Goal: Task Accomplishment & Management: Complete application form

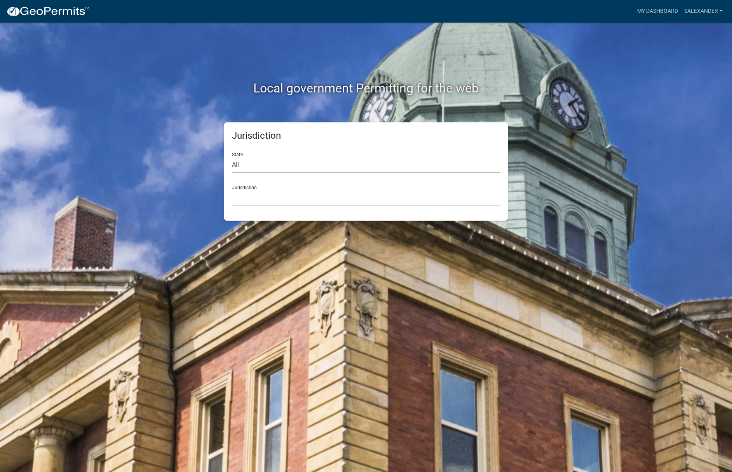
click at [303, 168] on select "All [US_STATE] [US_STATE] [US_STATE] [US_STATE] [US_STATE] [US_STATE] [US_STATE…" at bounding box center [366, 165] width 268 height 16
select select "[US_STATE]"
click at [232, 157] on select "All [US_STATE] [US_STATE] [US_STATE] [US_STATE] [US_STATE] [US_STATE] [US_STATE…" at bounding box center [366, 165] width 268 height 16
click at [251, 195] on select "City of [GEOGRAPHIC_DATA], [US_STATE] City of [GEOGRAPHIC_DATA], [US_STATE] Cit…" at bounding box center [366, 198] width 268 height 16
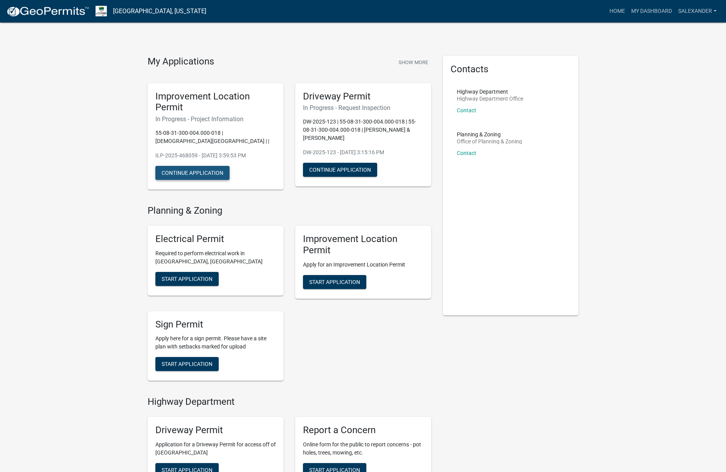
click at [209, 173] on button "Continue Application" at bounding box center [192, 173] width 74 height 14
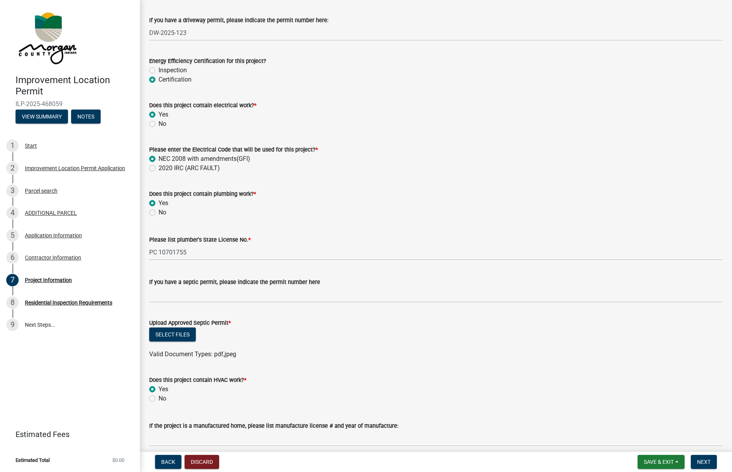
scroll to position [1205, 0]
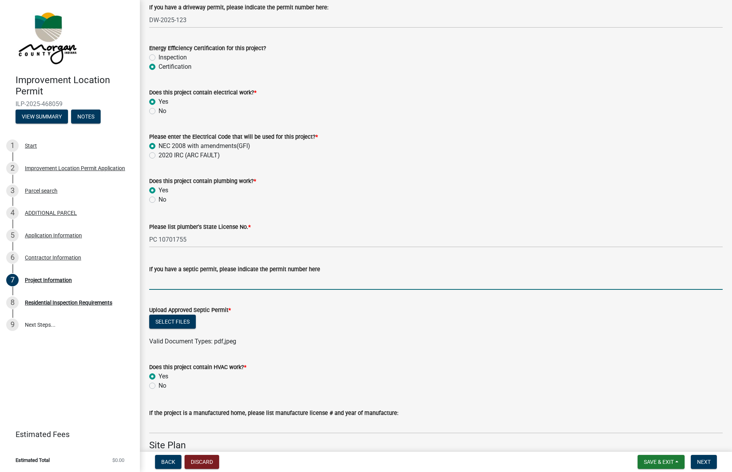
click at [225, 279] on input "If you have a septic permit, please indicate the permit number here" at bounding box center [436, 282] width 574 height 16
type input "25-098"
click at [170, 325] on button "Select files" at bounding box center [172, 322] width 47 height 14
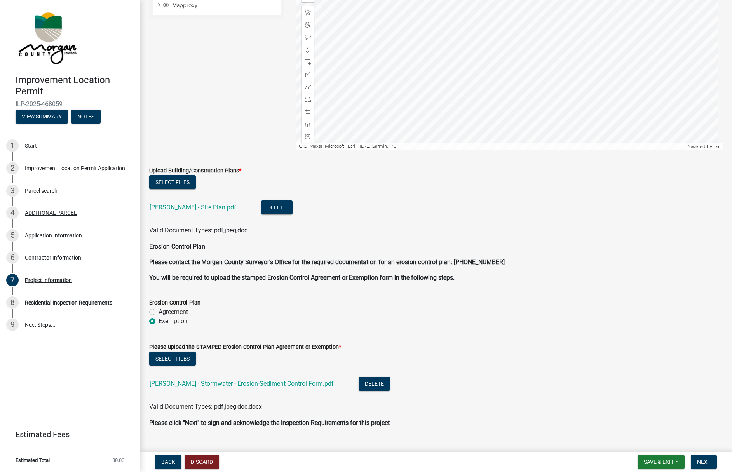
scroll to position [1896, 0]
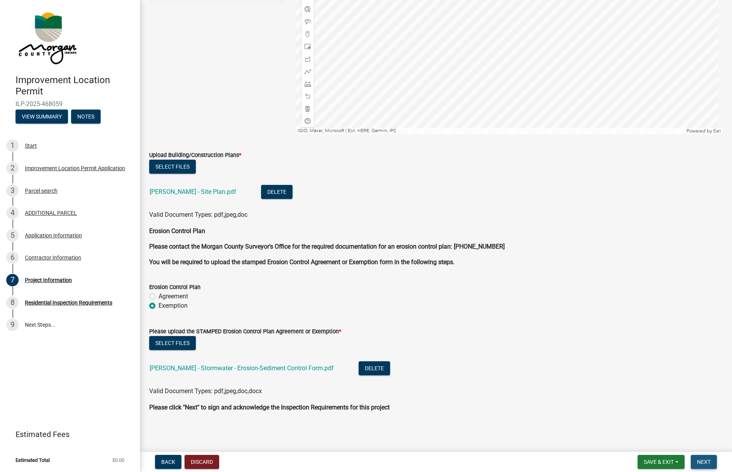
click at [702, 459] on span "Next" at bounding box center [704, 462] width 14 height 6
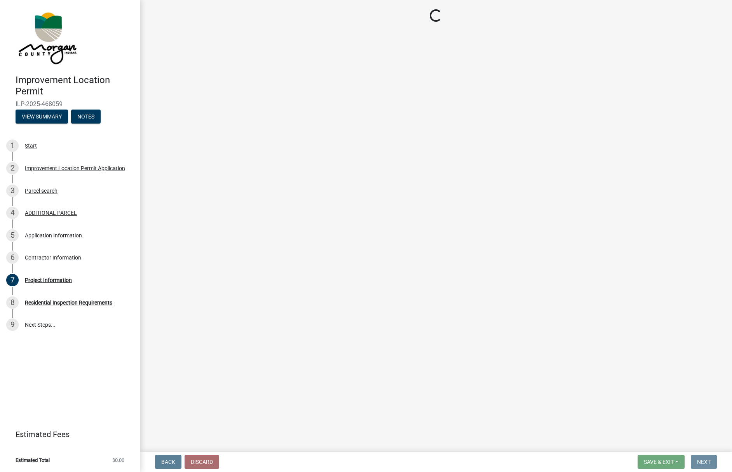
scroll to position [0, 0]
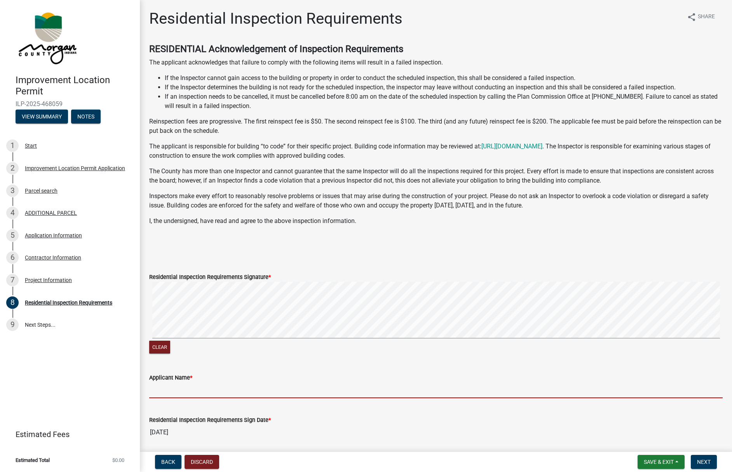
click at [184, 389] on input "Applicant Name *" at bounding box center [436, 390] width 574 height 16
type input "[PERSON_NAME]"
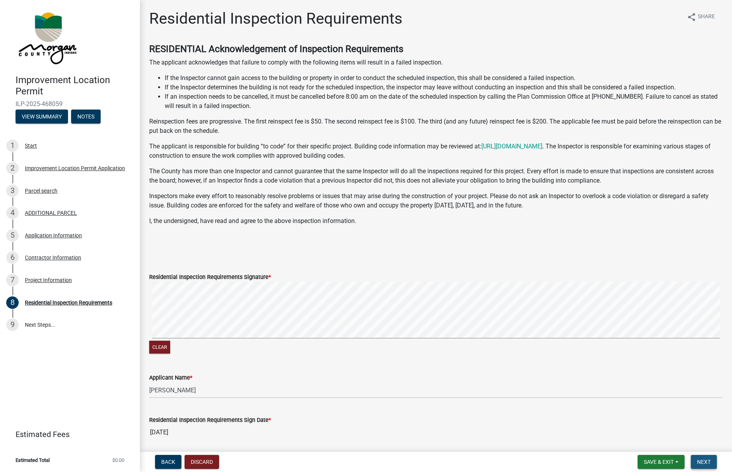
click at [700, 462] on span "Next" at bounding box center [704, 462] width 14 height 6
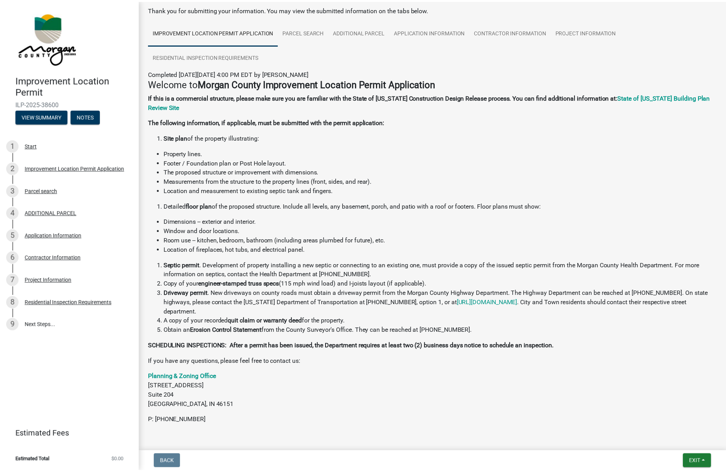
scroll to position [61, 0]
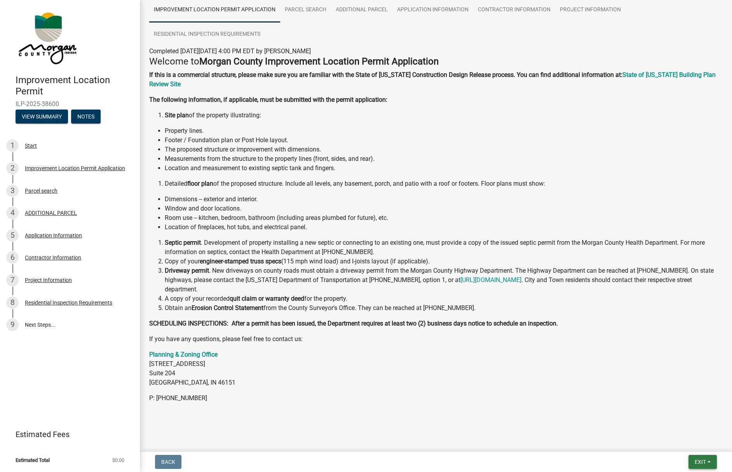
click at [703, 463] on span "Exit" at bounding box center [700, 462] width 11 height 6
click at [677, 443] on button "Save & Exit" at bounding box center [686, 442] width 62 height 19
